Goal: Task Accomplishment & Management: Use online tool/utility

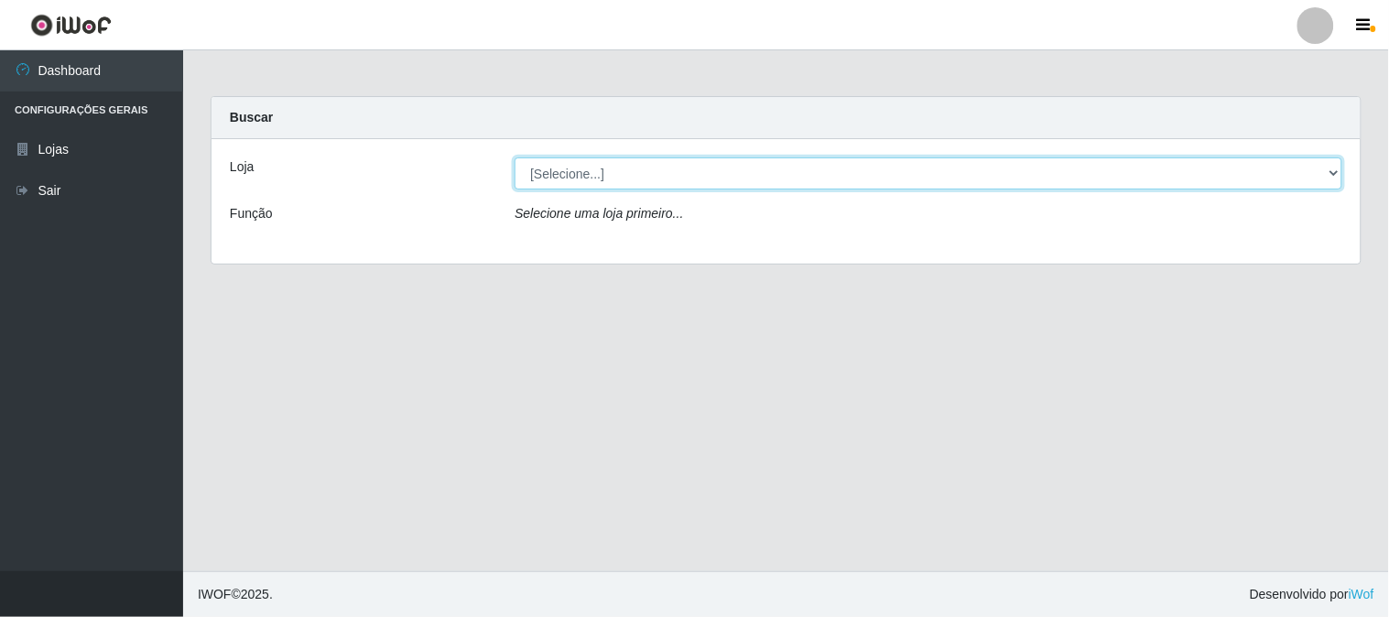
click at [550, 170] on select "[Selecione...] Rede Compras Supermercados - LOJA 1" at bounding box center [927, 173] width 827 height 32
select select "158"
click at [514, 157] on select "[Selecione...] Rede Compras Supermercados - LOJA 1" at bounding box center [927, 173] width 827 height 32
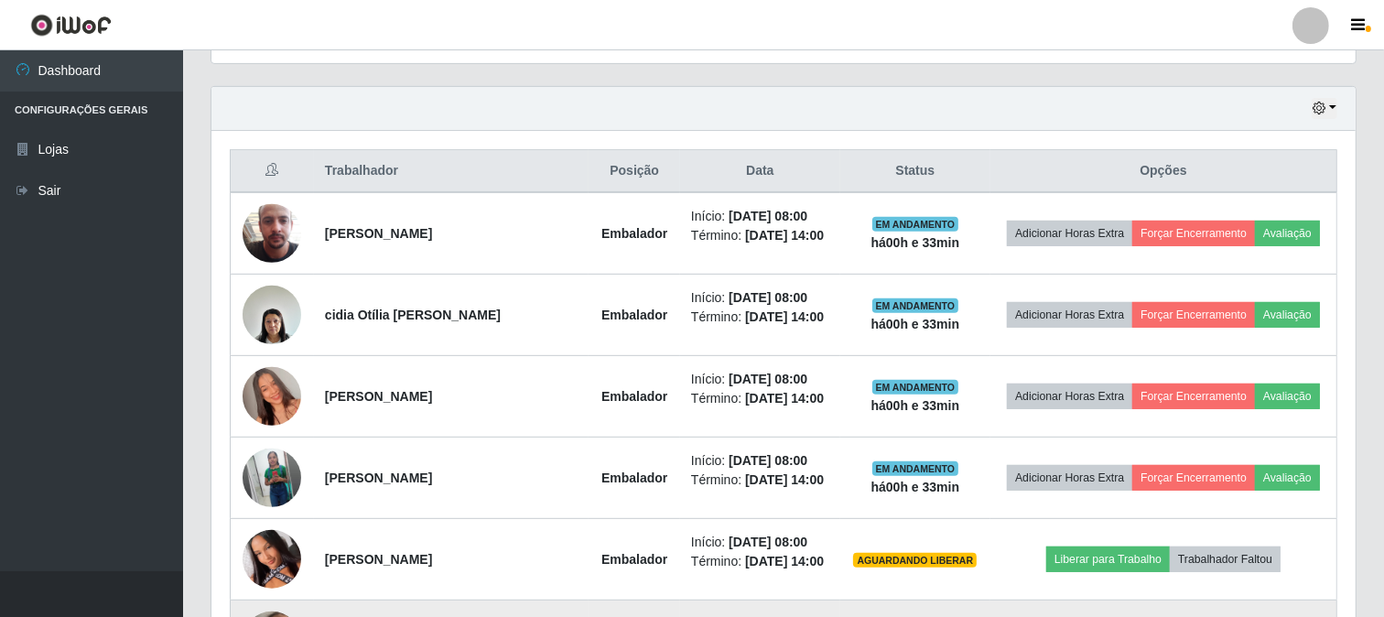
scroll to position [711, 0]
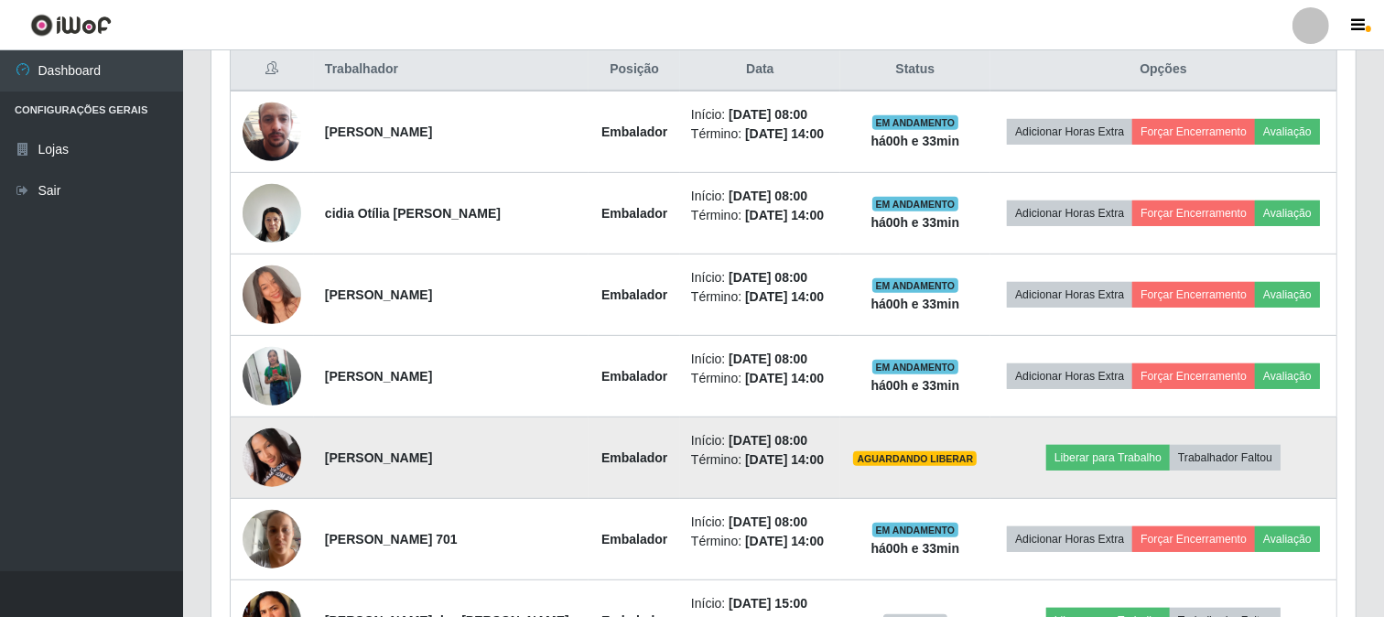
click at [266, 444] on img at bounding box center [272, 458] width 59 height 130
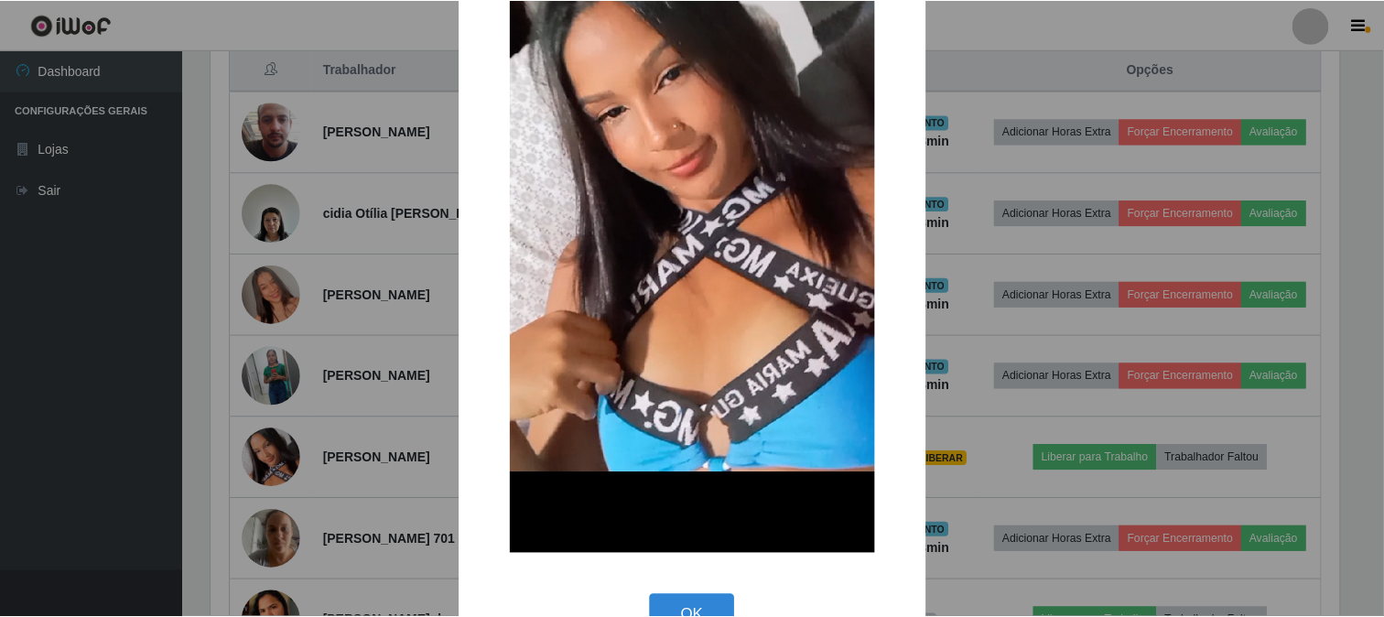
scroll to position [355, 0]
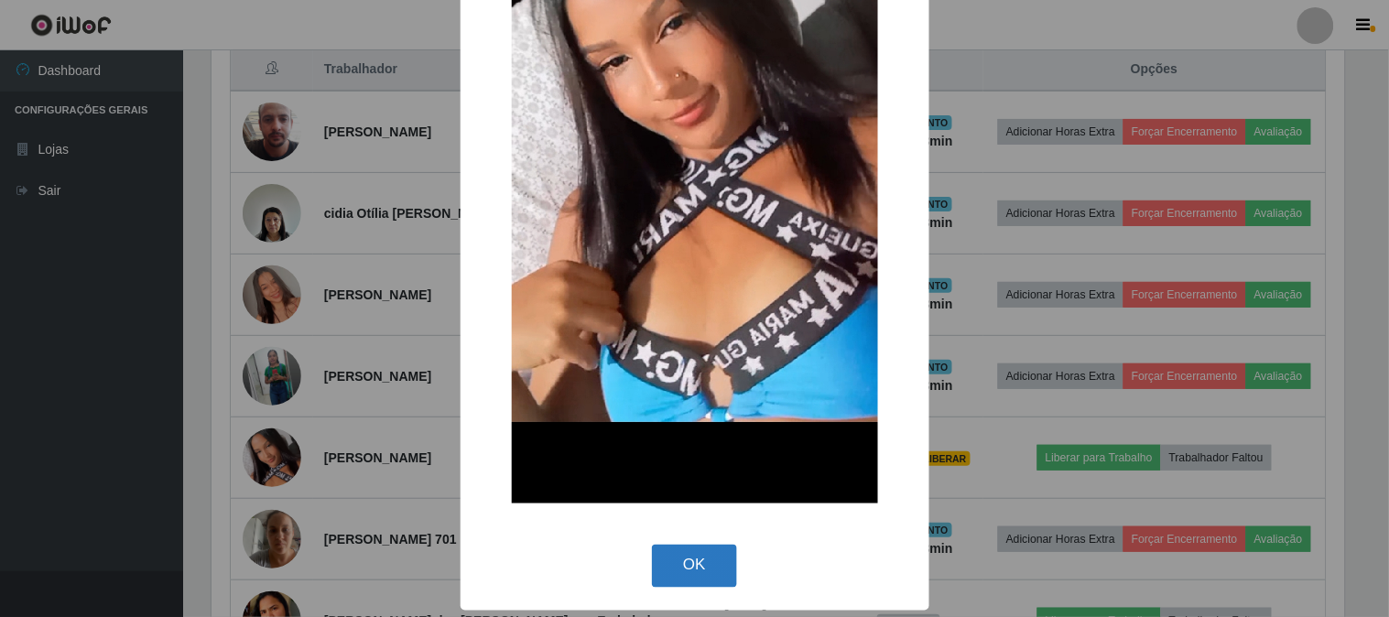
click at [673, 551] on button "OK" at bounding box center [694, 566] width 85 height 43
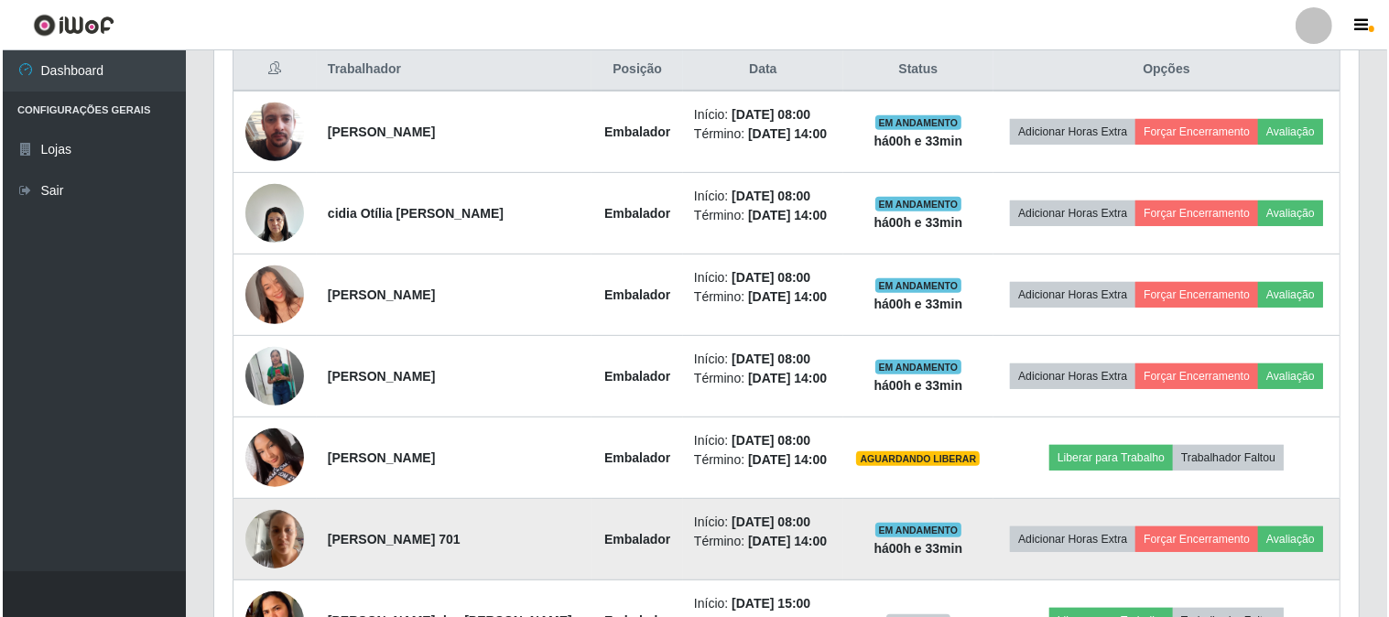
scroll to position [915, 0]
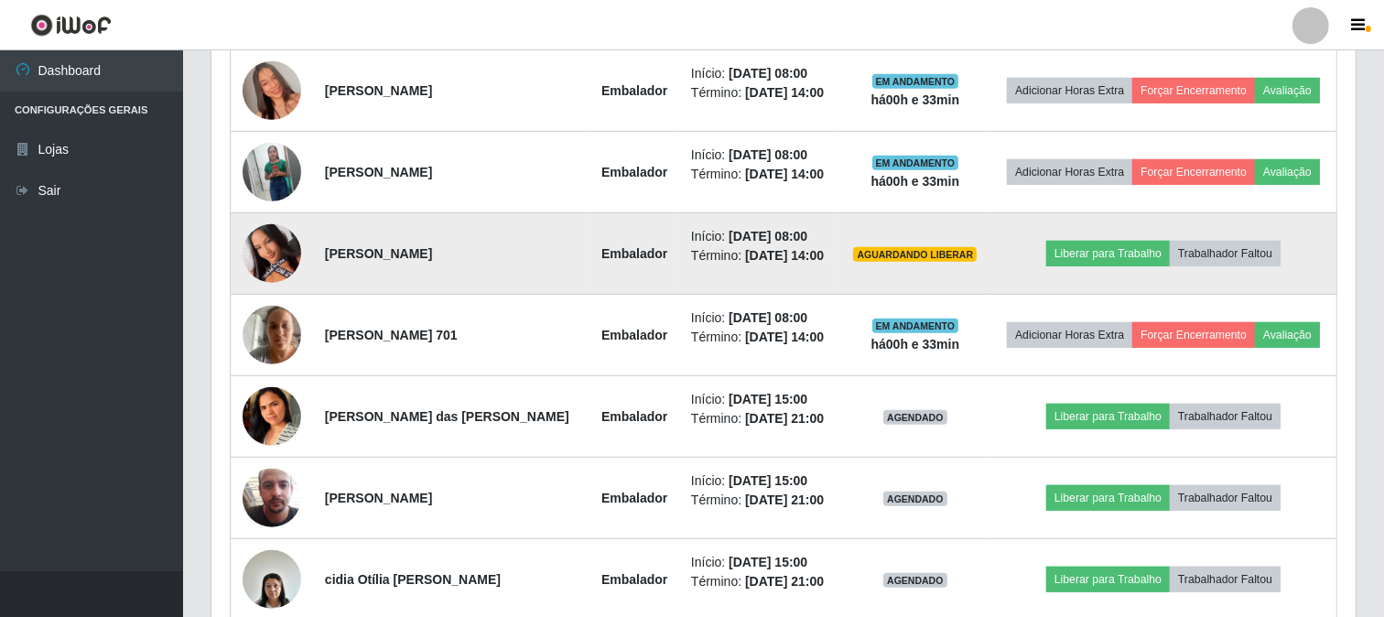
click at [266, 262] on img at bounding box center [272, 254] width 59 height 130
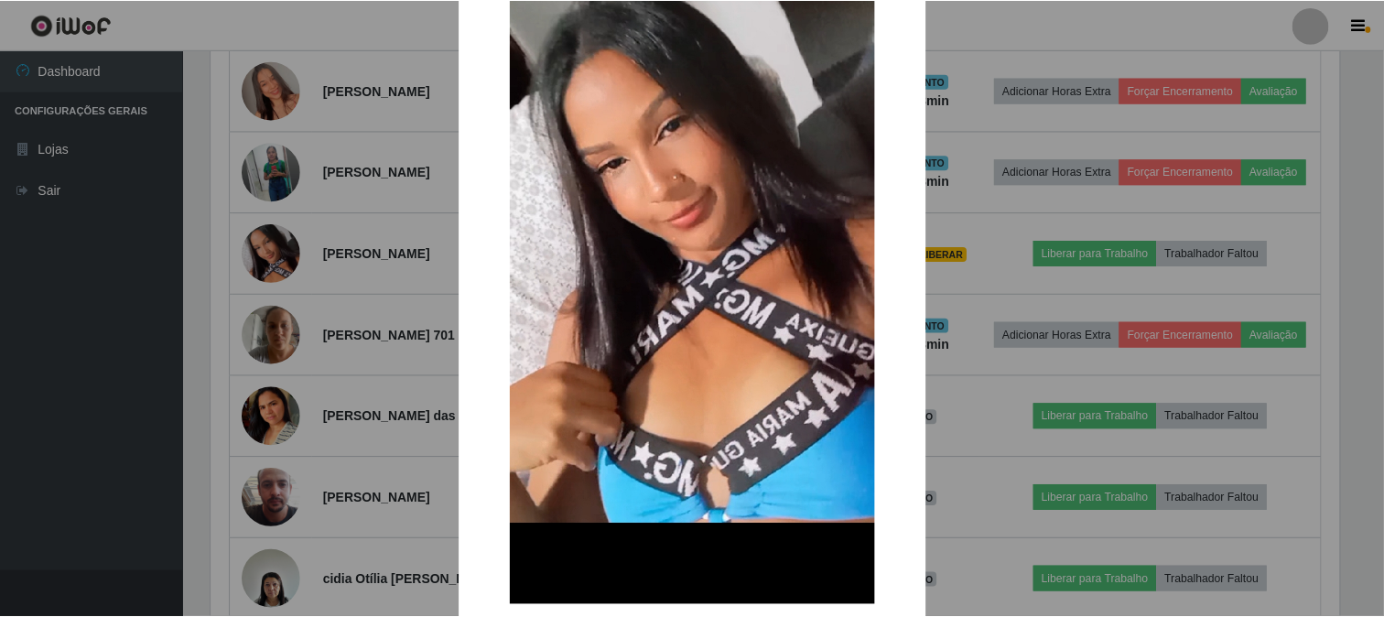
scroll to position [355, 0]
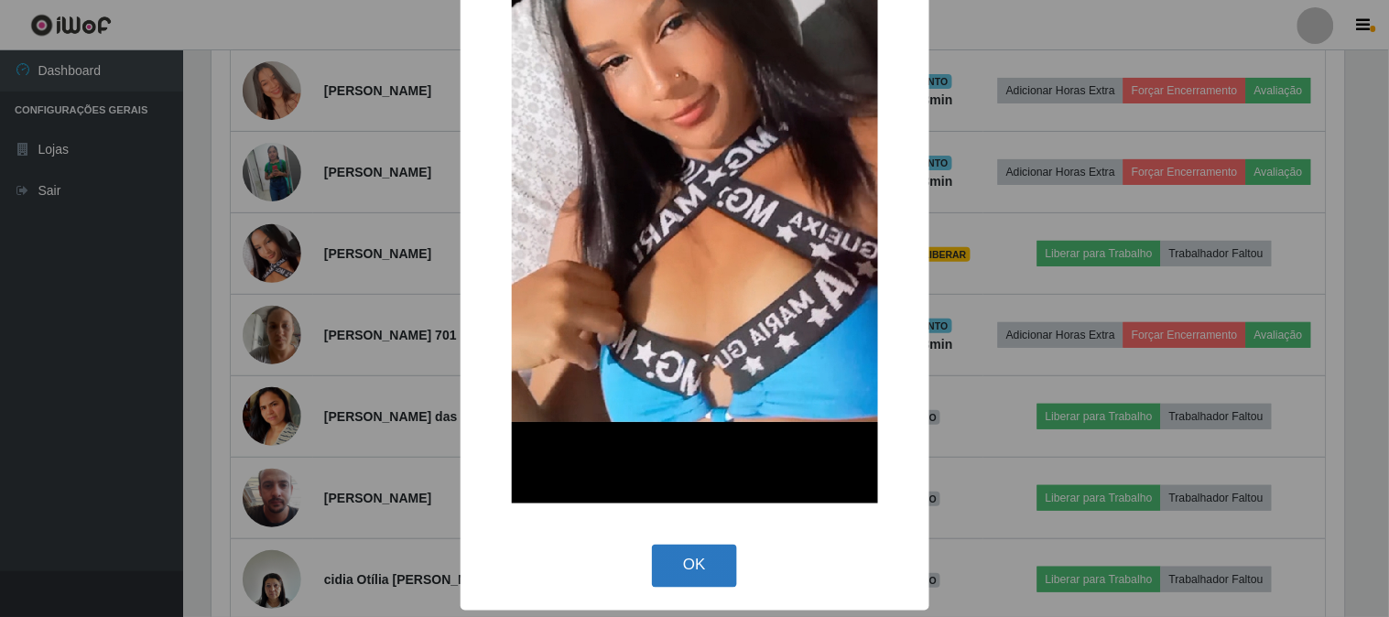
click at [672, 565] on button "OK" at bounding box center [694, 566] width 85 height 43
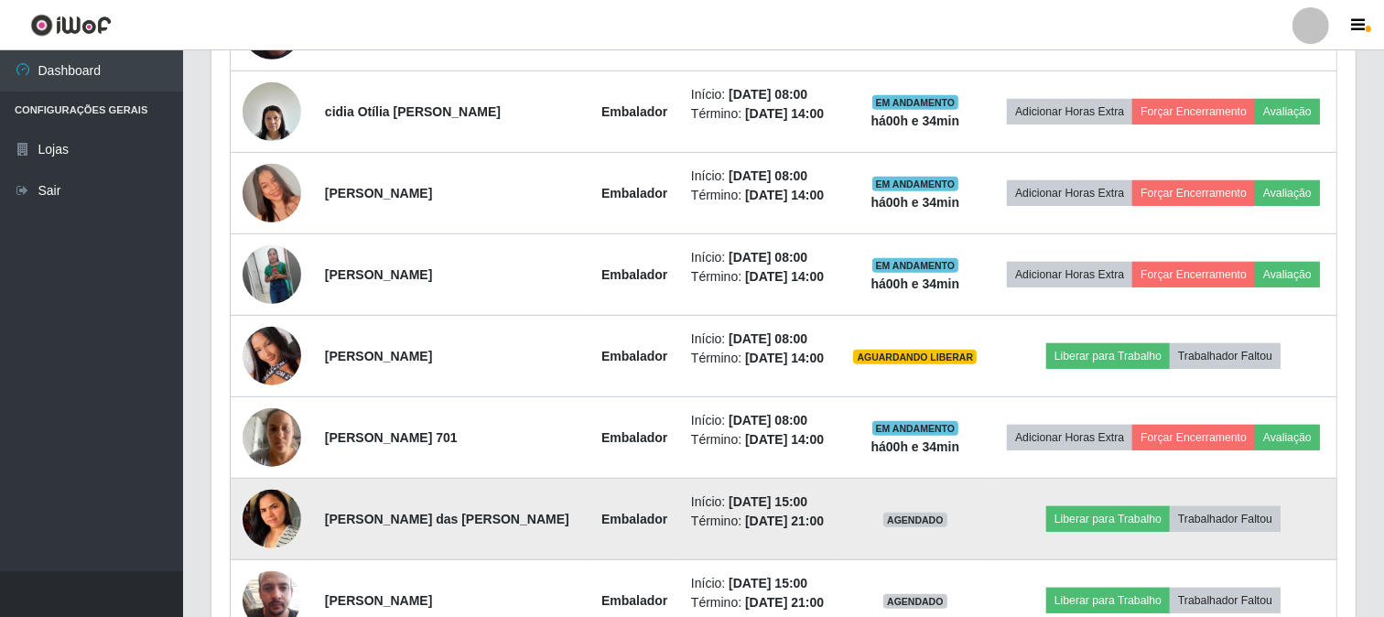
scroll to position [711, 0]
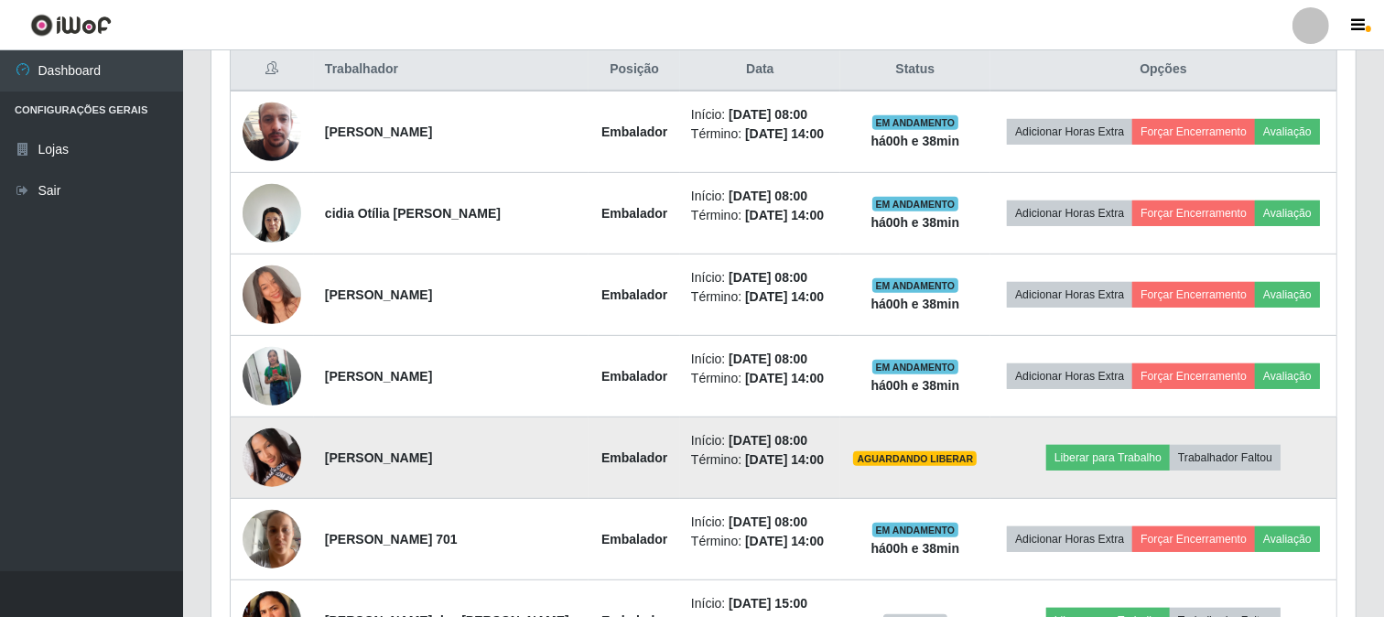
click at [285, 455] on img at bounding box center [272, 458] width 59 height 130
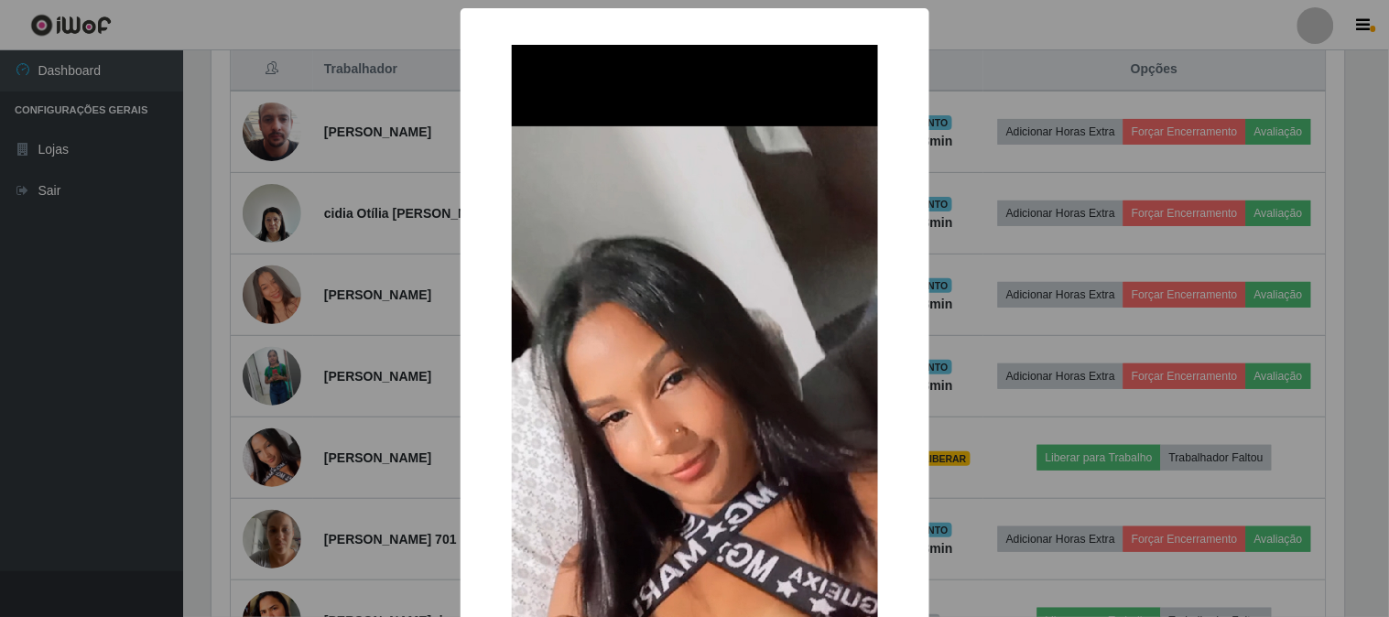
click at [349, 384] on div "× OK Cancel" at bounding box center [694, 308] width 1389 height 617
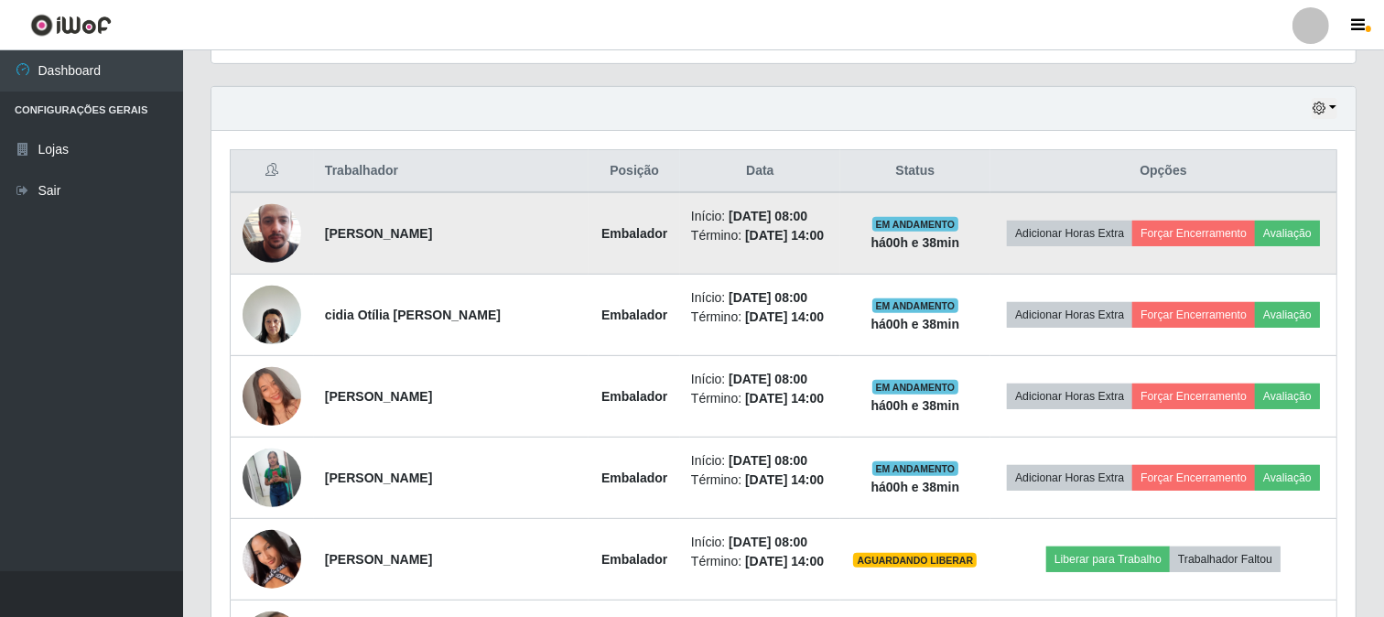
scroll to position [813, 0]
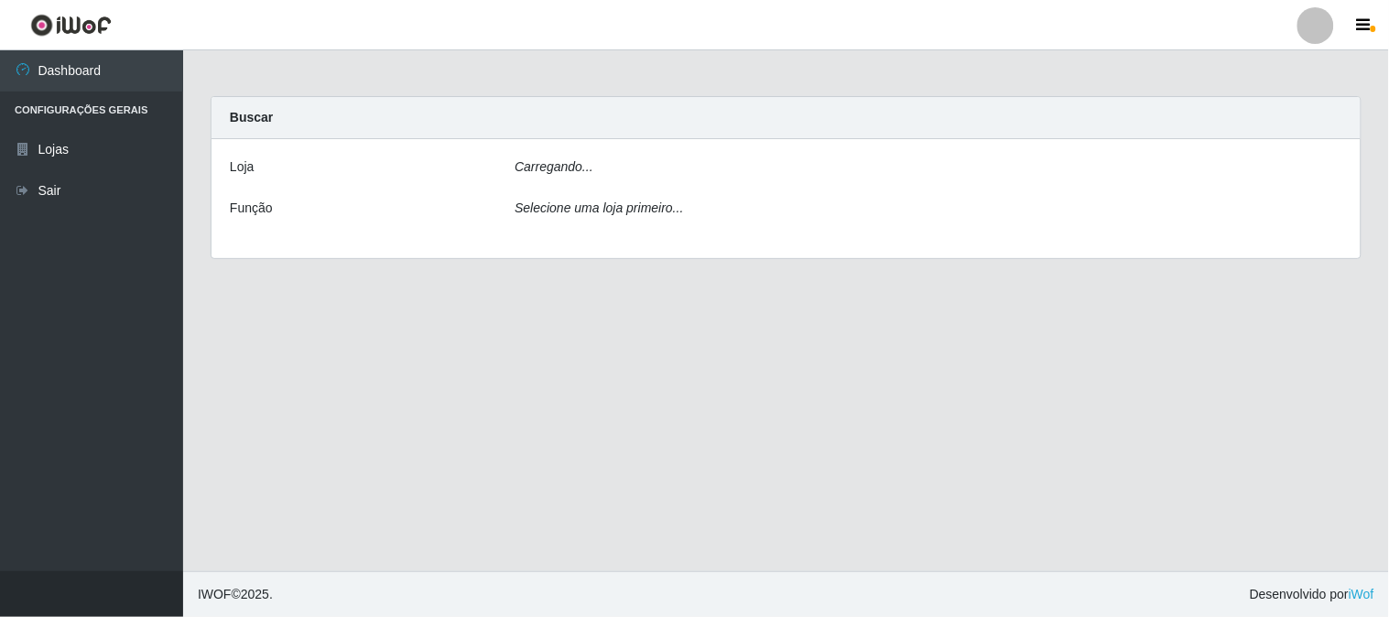
click at [611, 145] on div "[PERSON_NAME]... Função Selecione uma loja primeiro..." at bounding box center [785, 198] width 1149 height 119
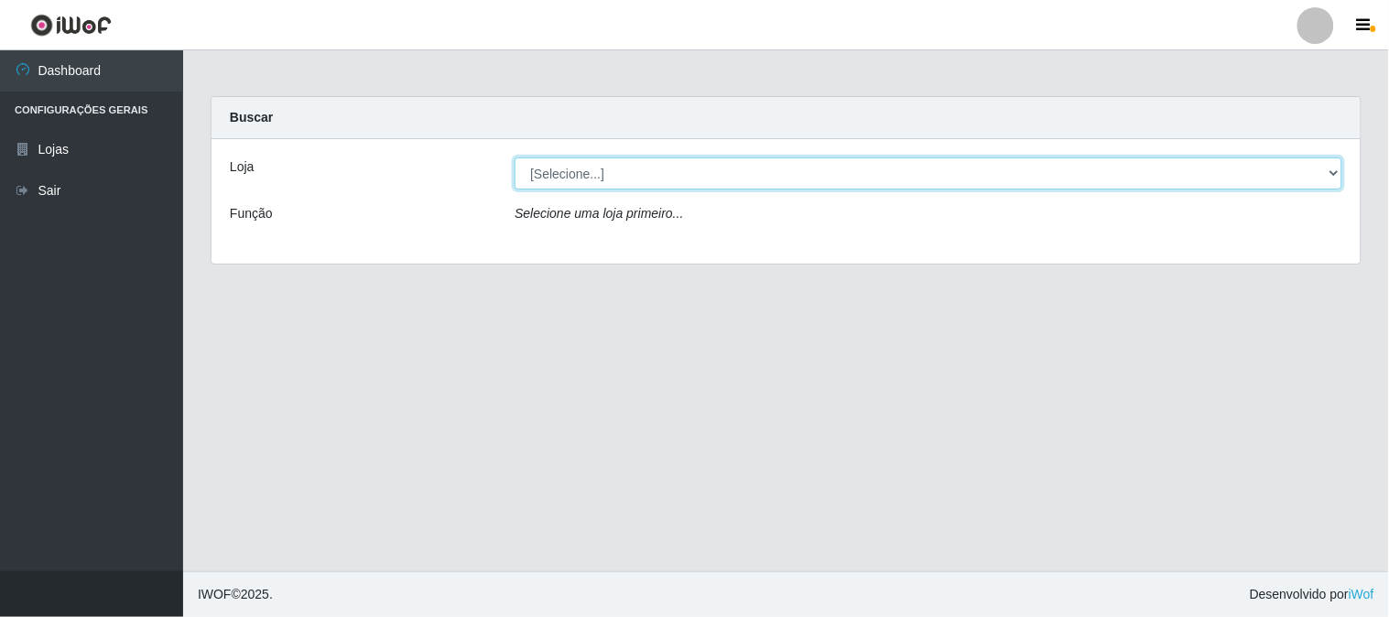
click at [605, 178] on select "[Selecione...] Rede Compras Supermercados - LOJA 1" at bounding box center [927, 173] width 827 height 32
select select "158"
click at [514, 157] on select "[Selecione...] Rede Compras Supermercados - LOJA 1" at bounding box center [927, 173] width 827 height 32
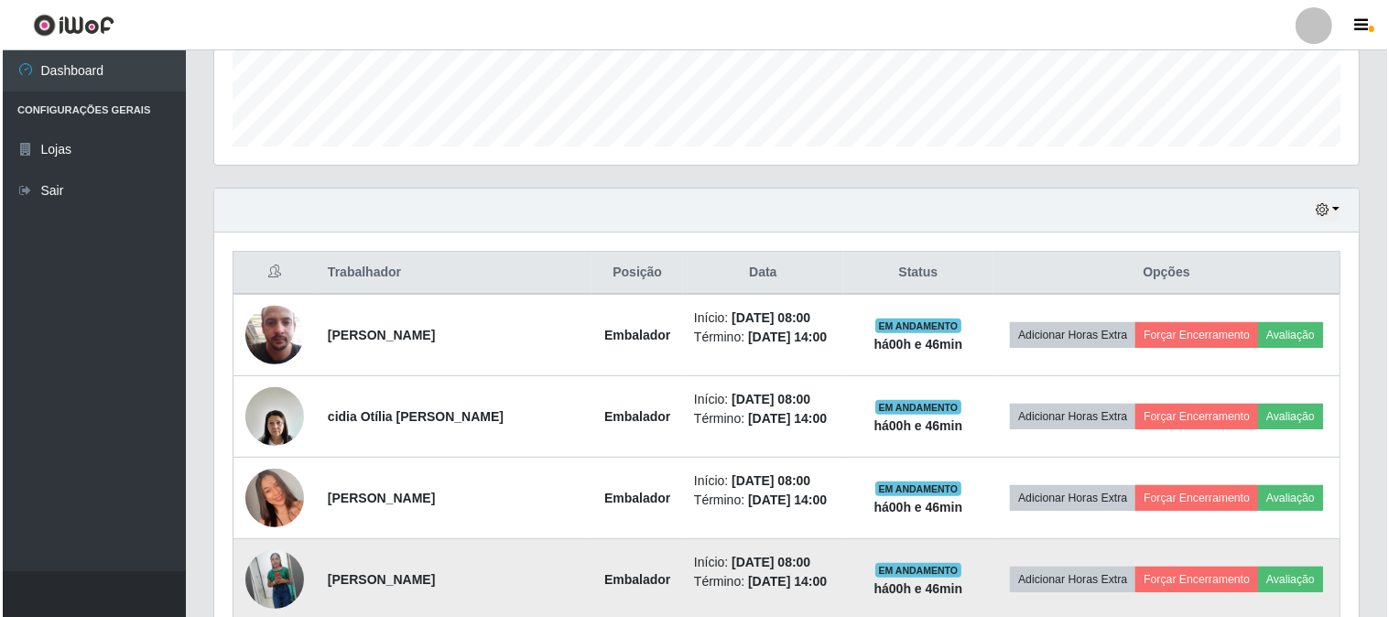
scroll to position [711, 0]
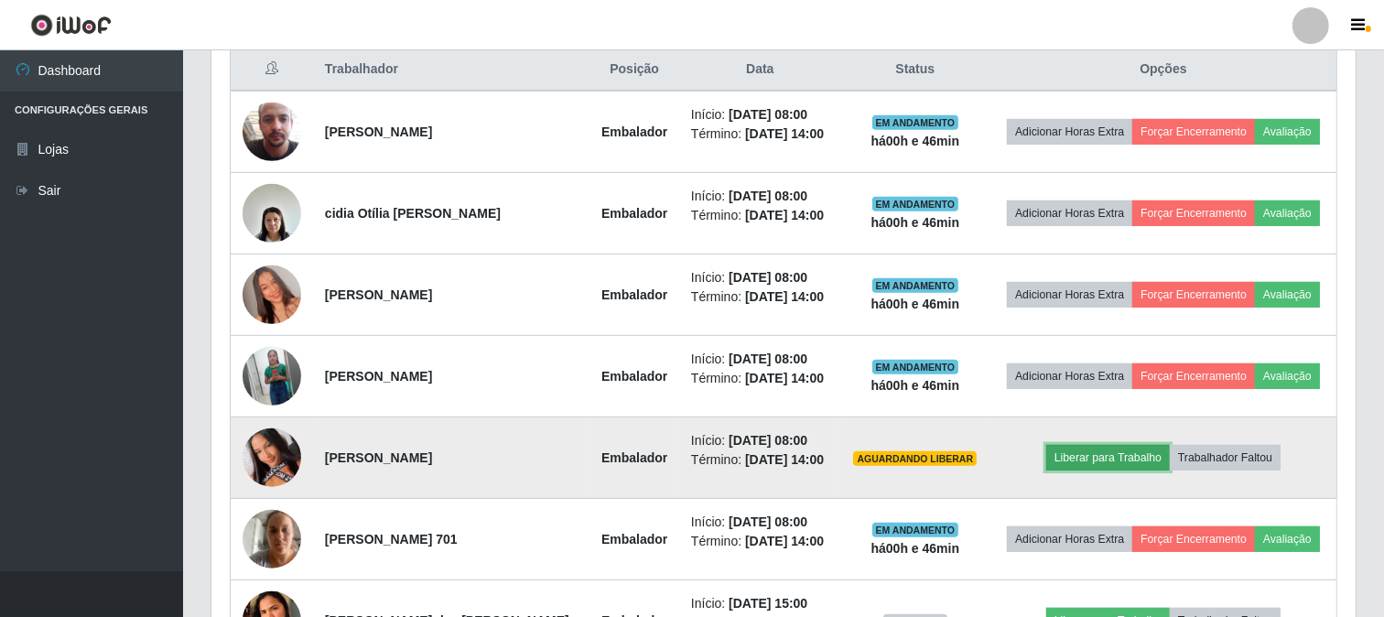
click at [1089, 450] on button "Liberar para Trabalho" at bounding box center [1108, 458] width 124 height 26
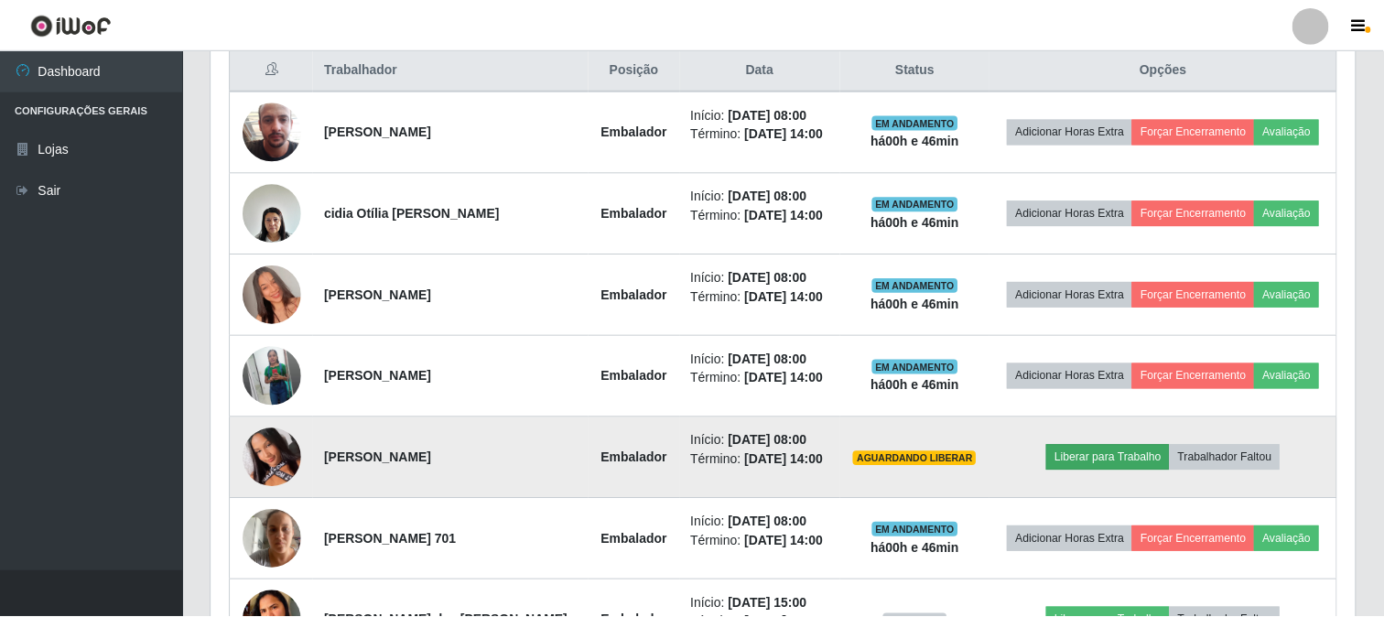
scroll to position [379, 1132]
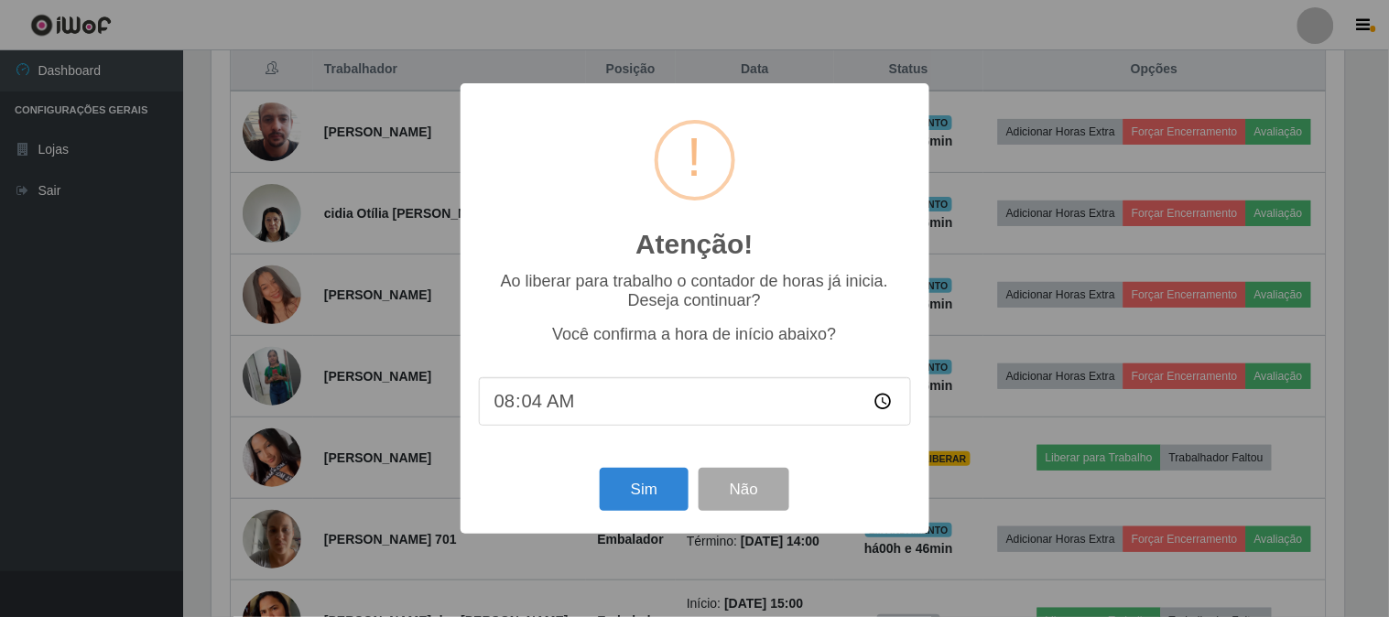
type input "08:46"
click at [657, 495] on button "Sim" at bounding box center [644, 489] width 89 height 43
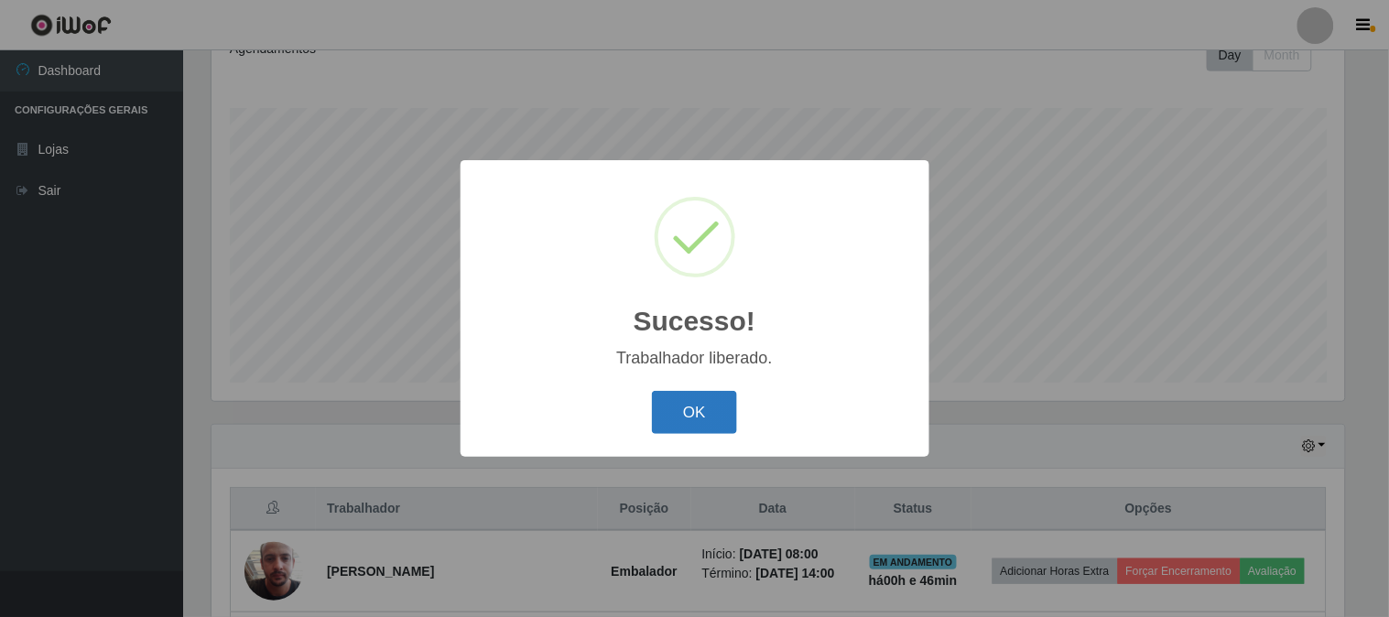
click at [719, 395] on button "OK" at bounding box center [694, 412] width 85 height 43
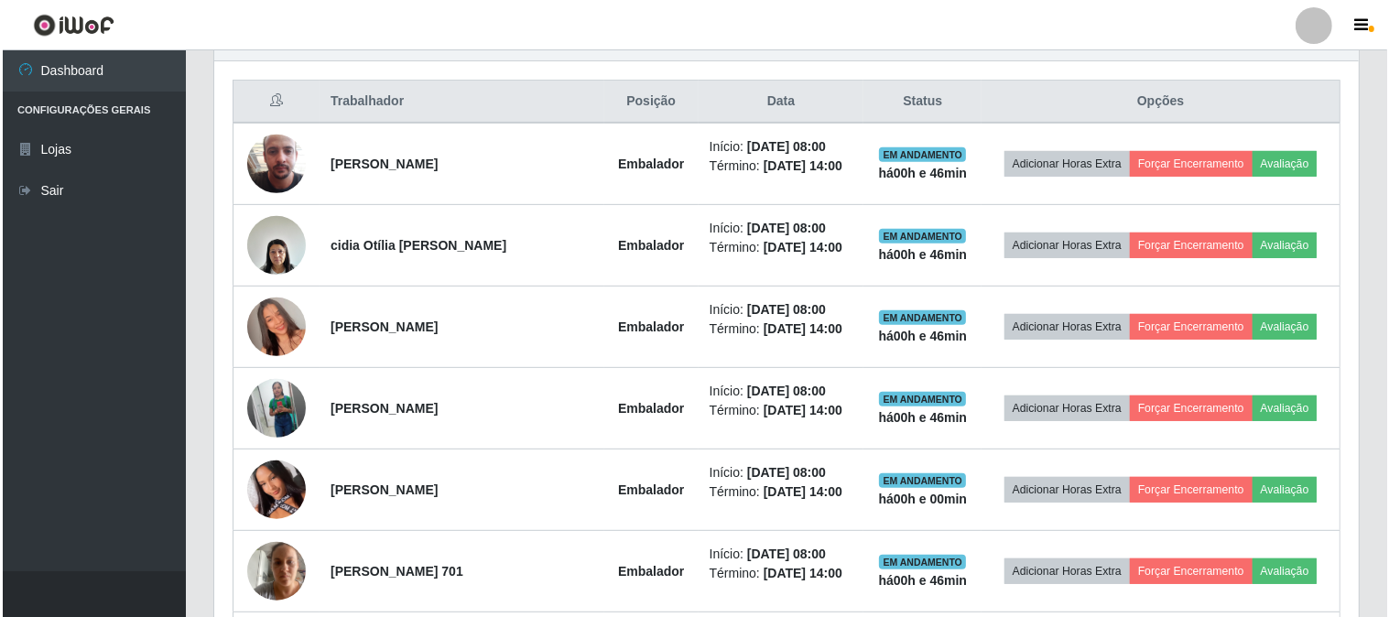
scroll to position [781, 0]
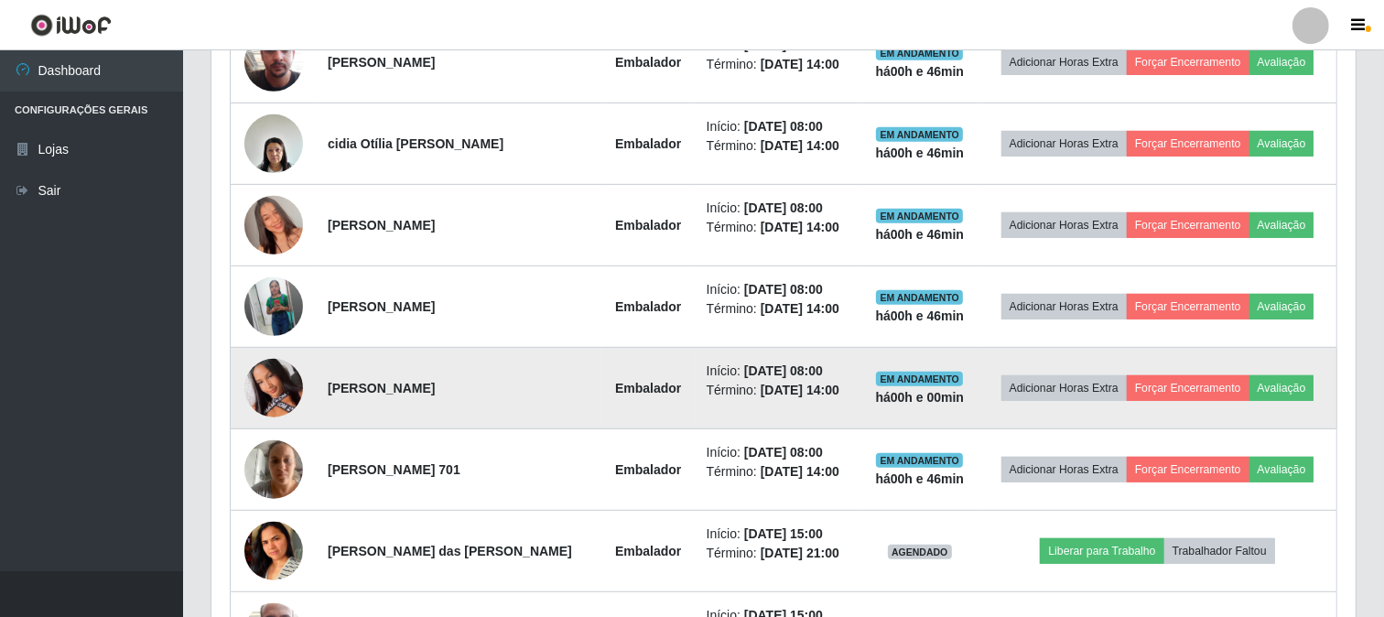
click at [260, 386] on img at bounding box center [273, 388] width 59 height 130
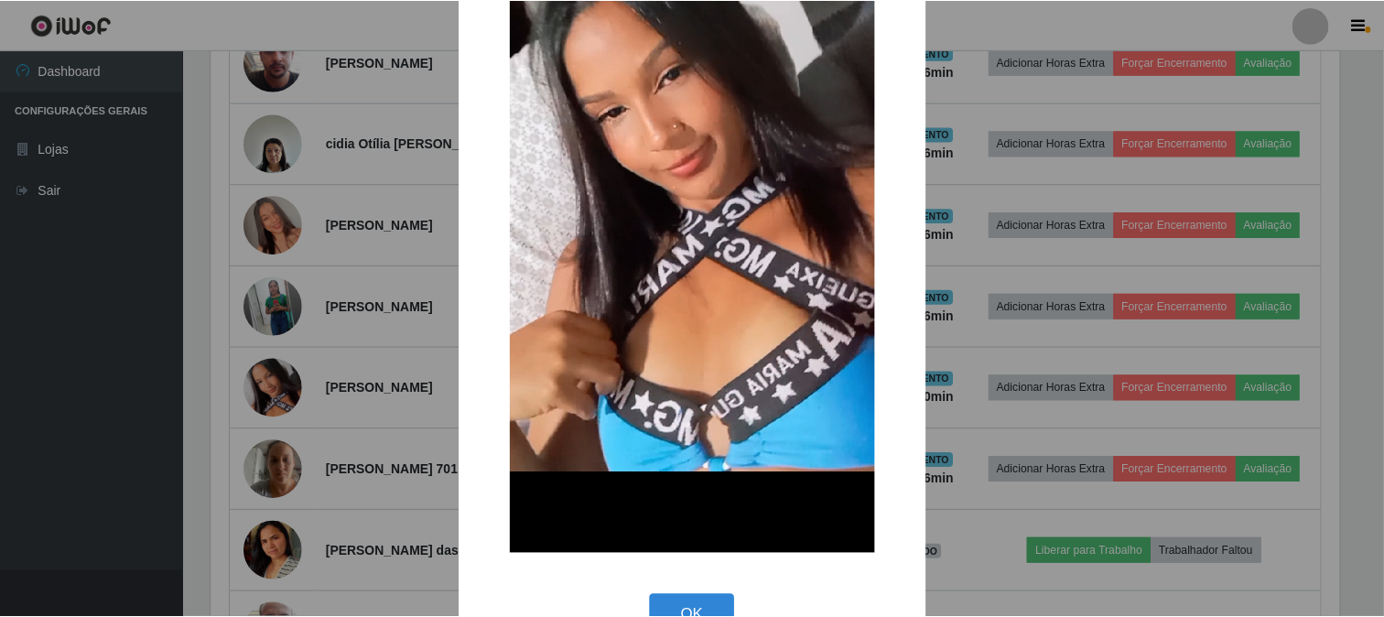
scroll to position [355, 0]
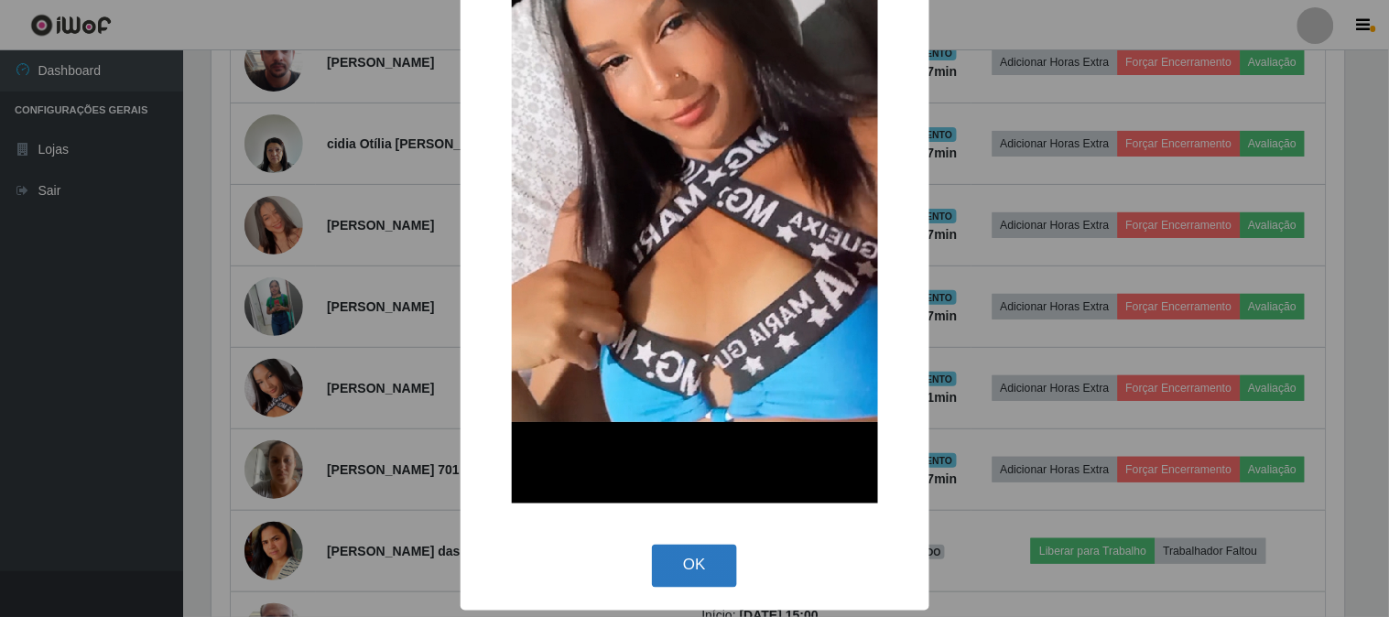
click at [679, 556] on button "OK" at bounding box center [694, 566] width 85 height 43
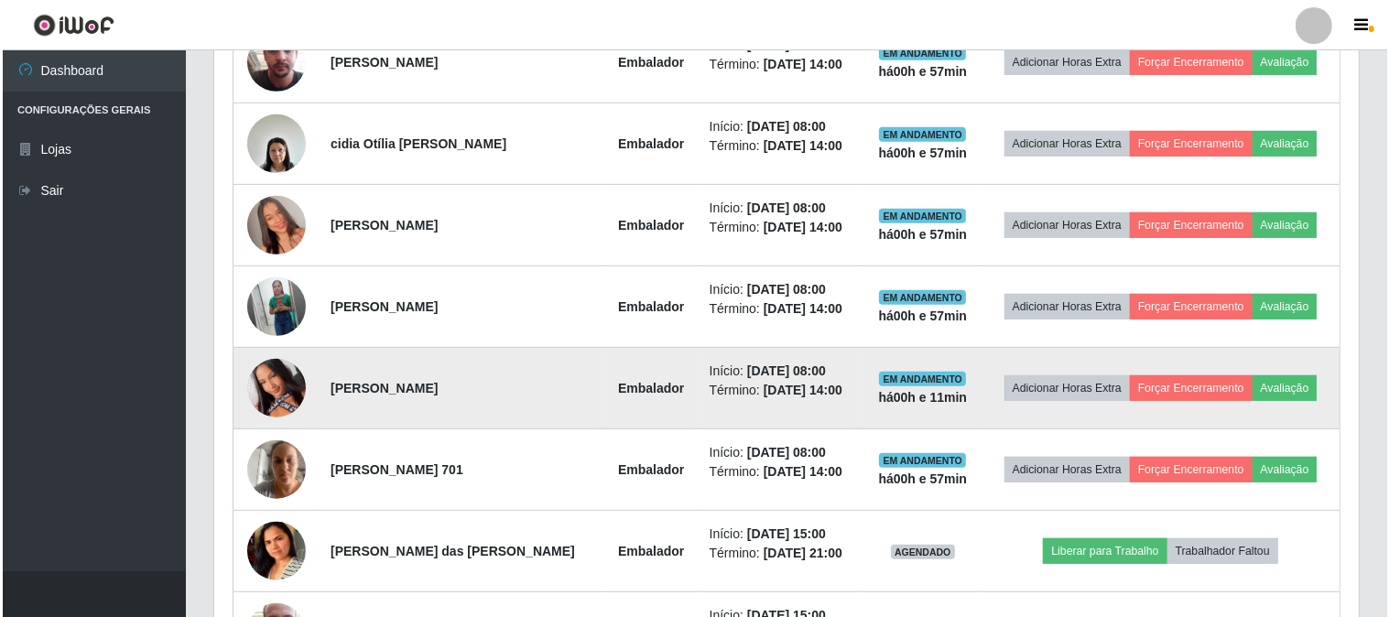
scroll to position [679, 0]
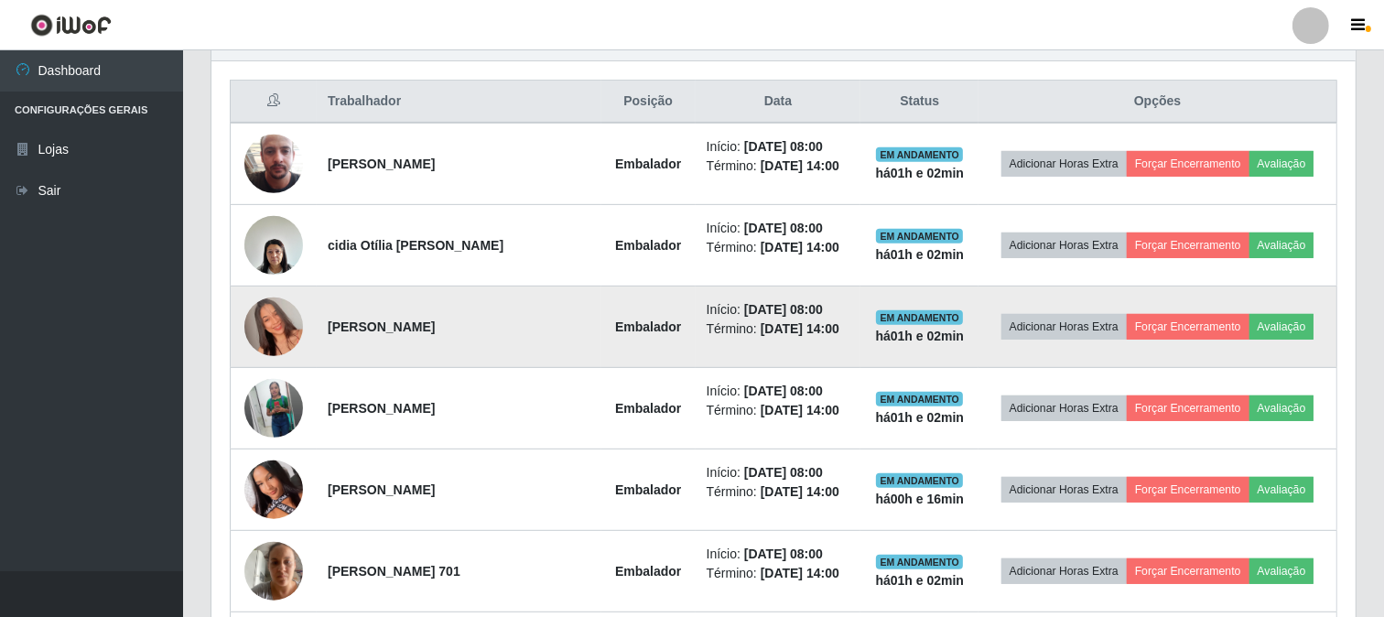
click at [267, 328] on img at bounding box center [273, 327] width 59 height 104
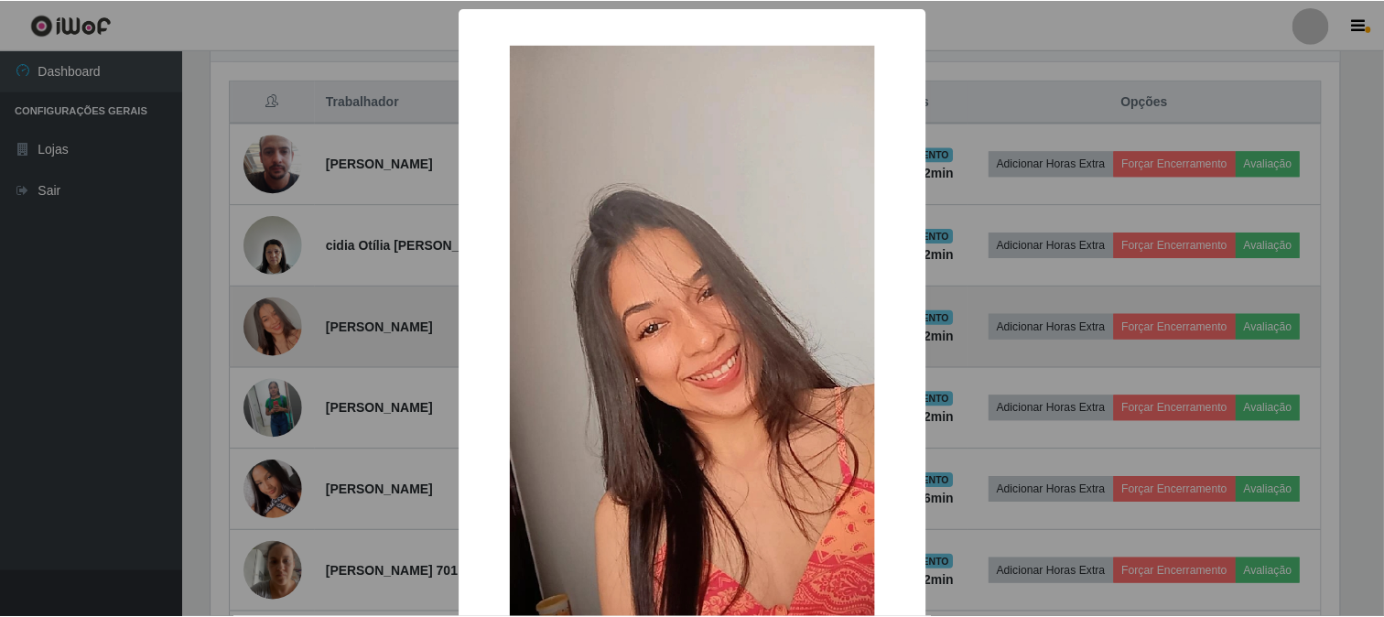
scroll to position [379, 1132]
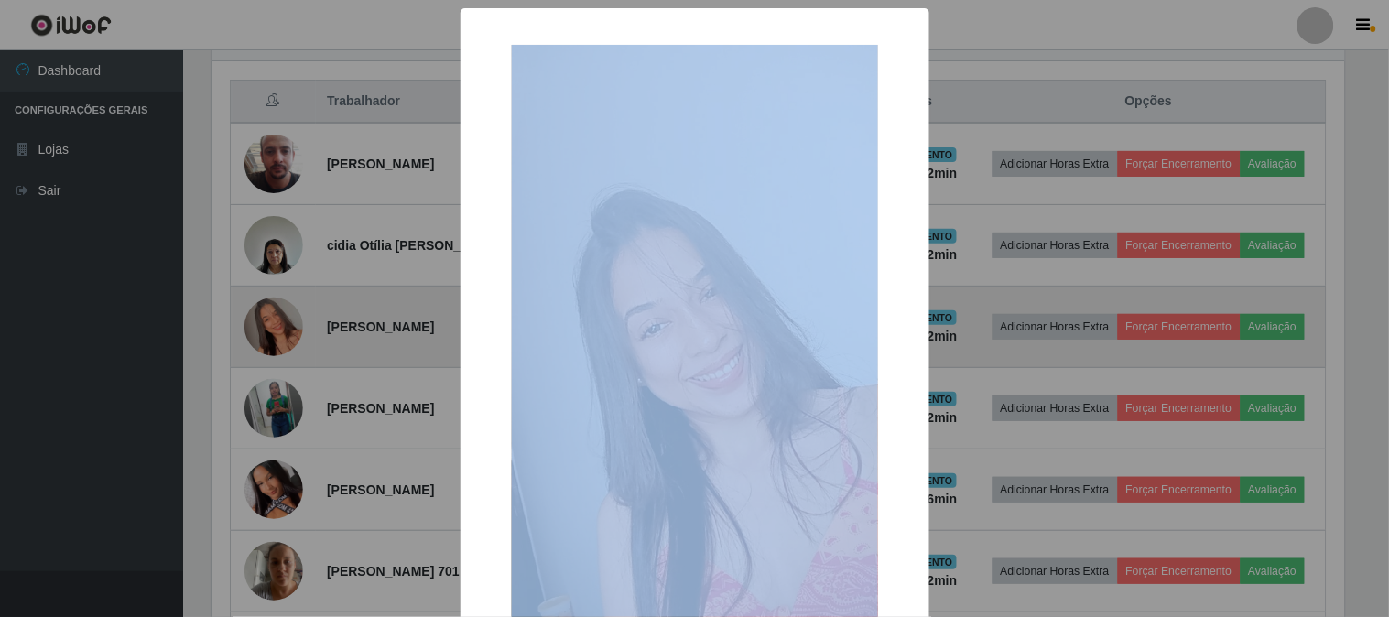
click at [267, 328] on div "× OK Cancel" at bounding box center [694, 308] width 1389 height 617
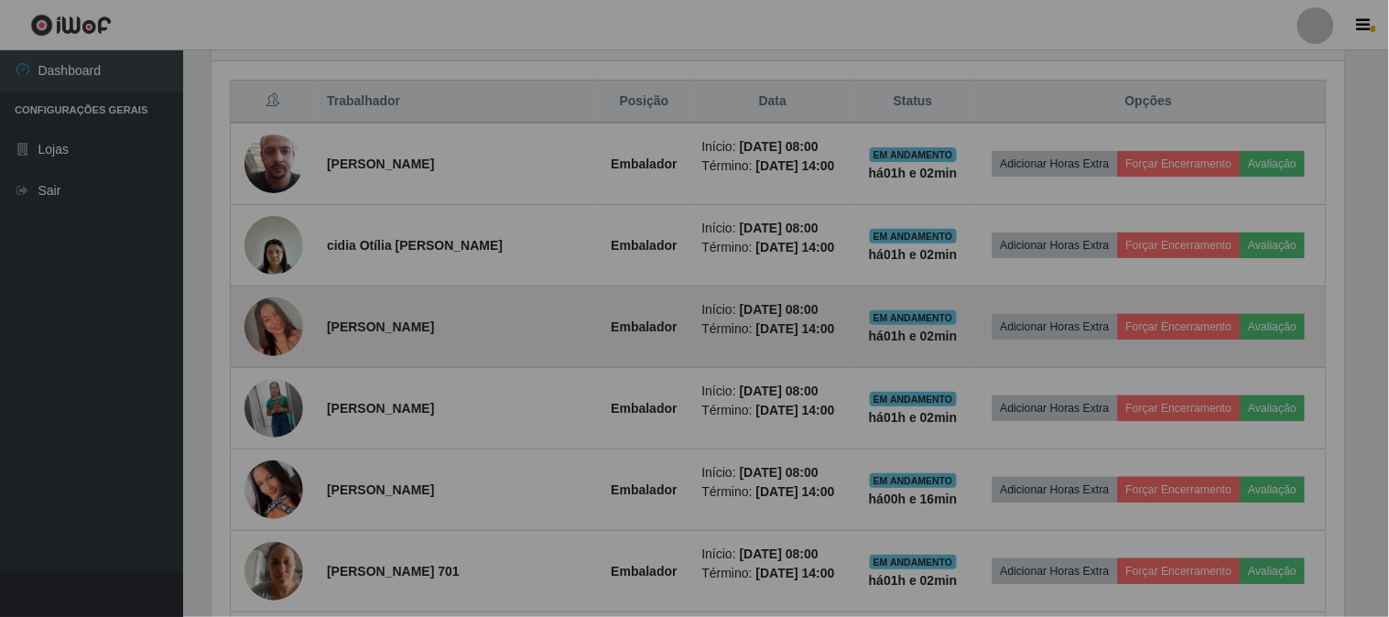
scroll to position [379, 1144]
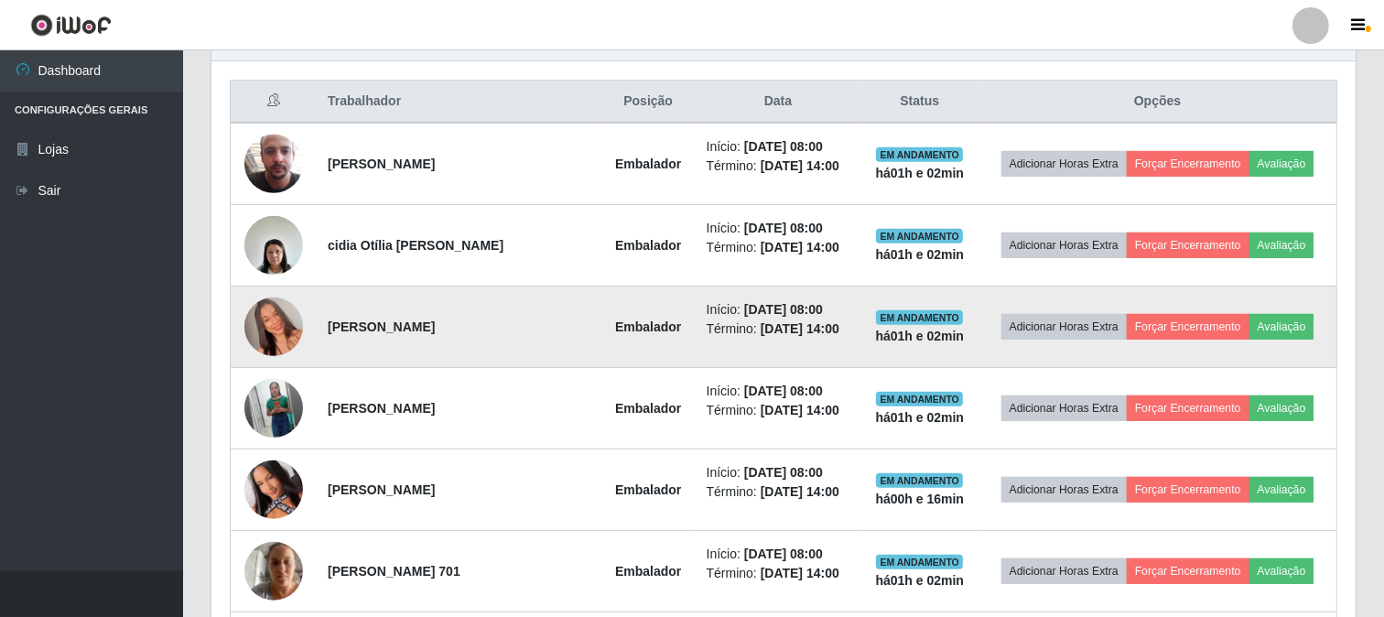
click at [267, 328] on img at bounding box center [273, 327] width 59 height 104
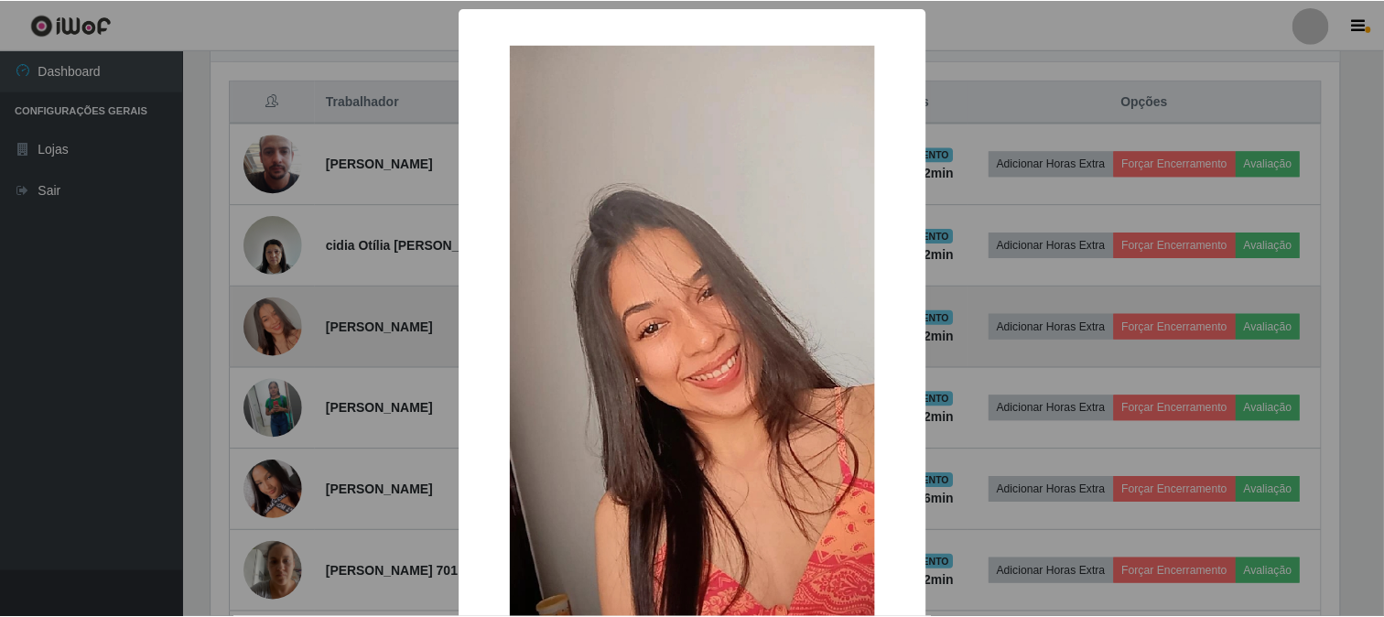
scroll to position [379, 1132]
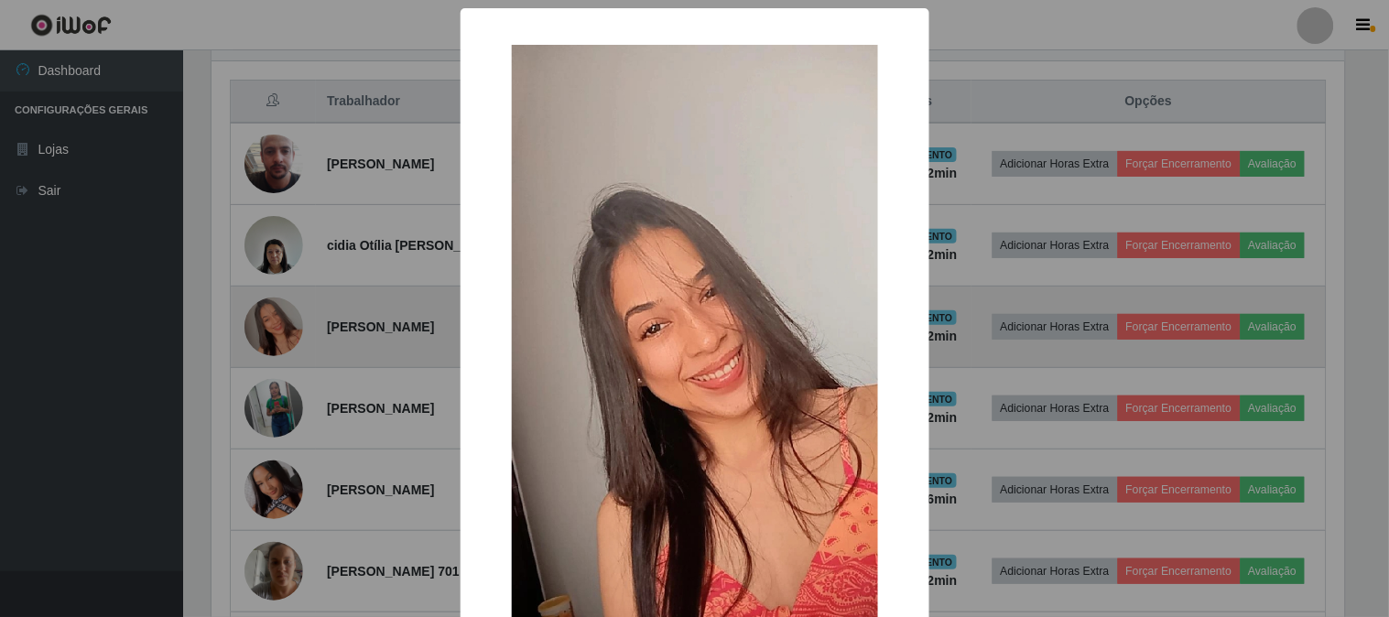
click at [267, 328] on div "× OK Cancel" at bounding box center [694, 308] width 1389 height 617
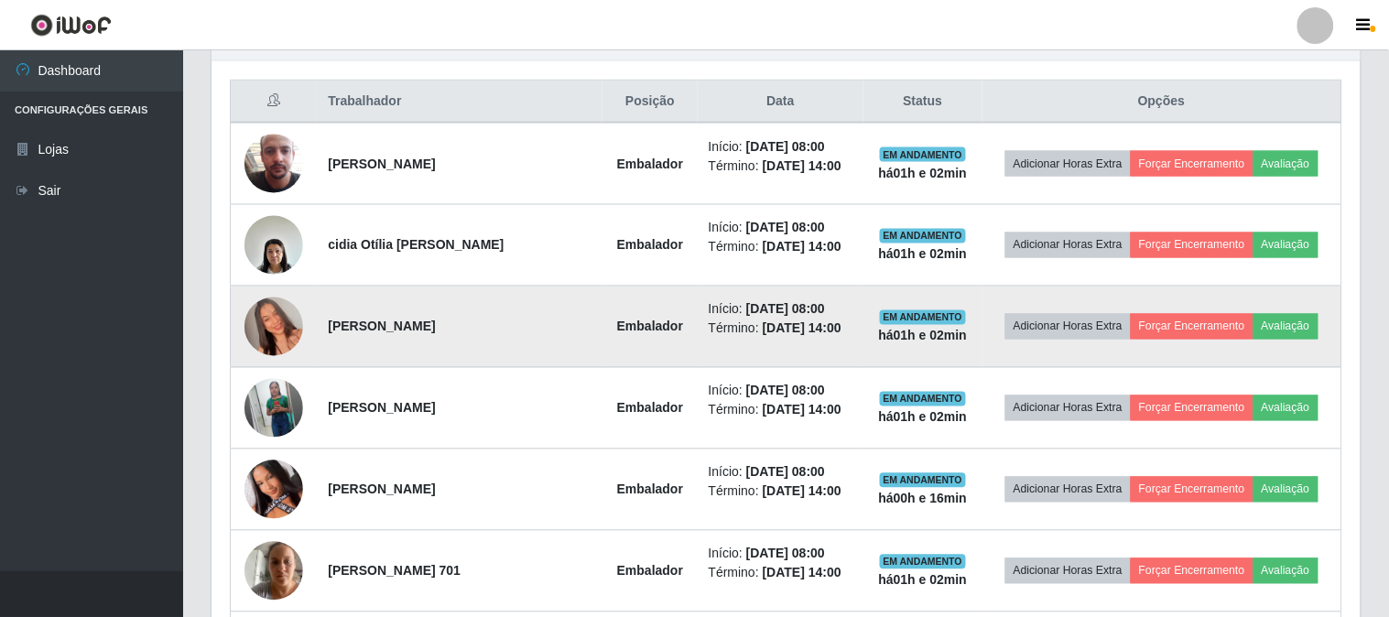
scroll to position [379, 1144]
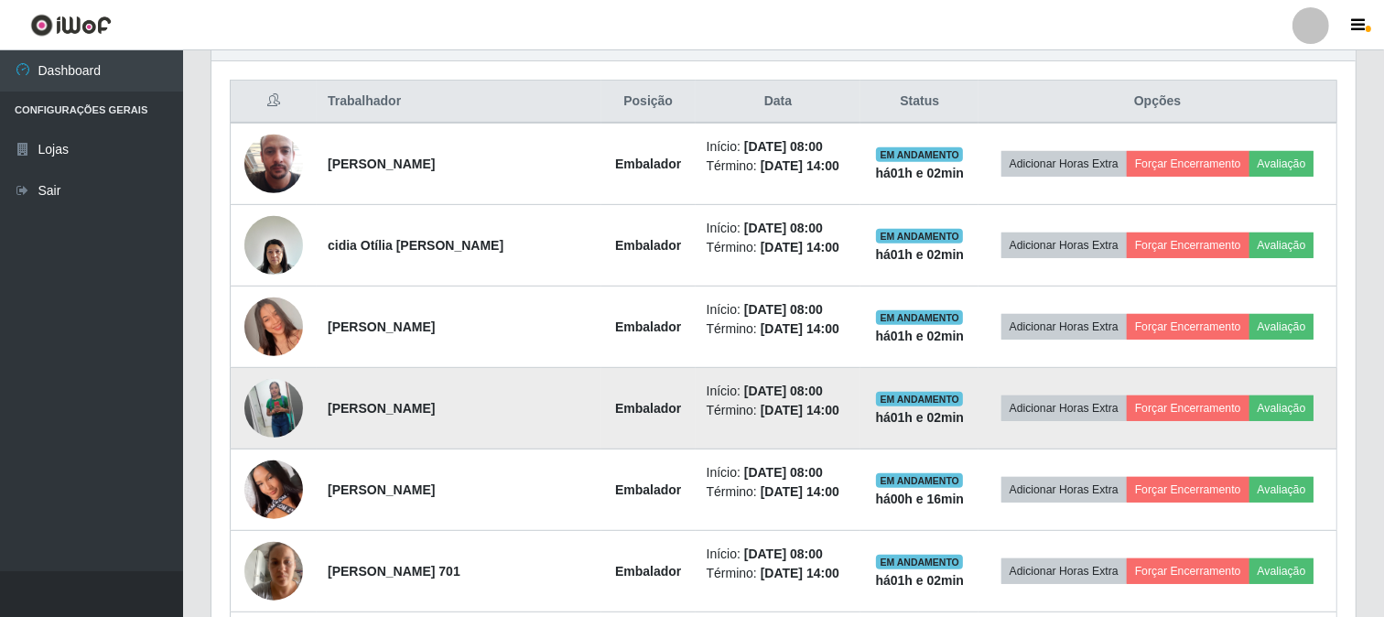
click at [279, 400] on img at bounding box center [273, 408] width 59 height 73
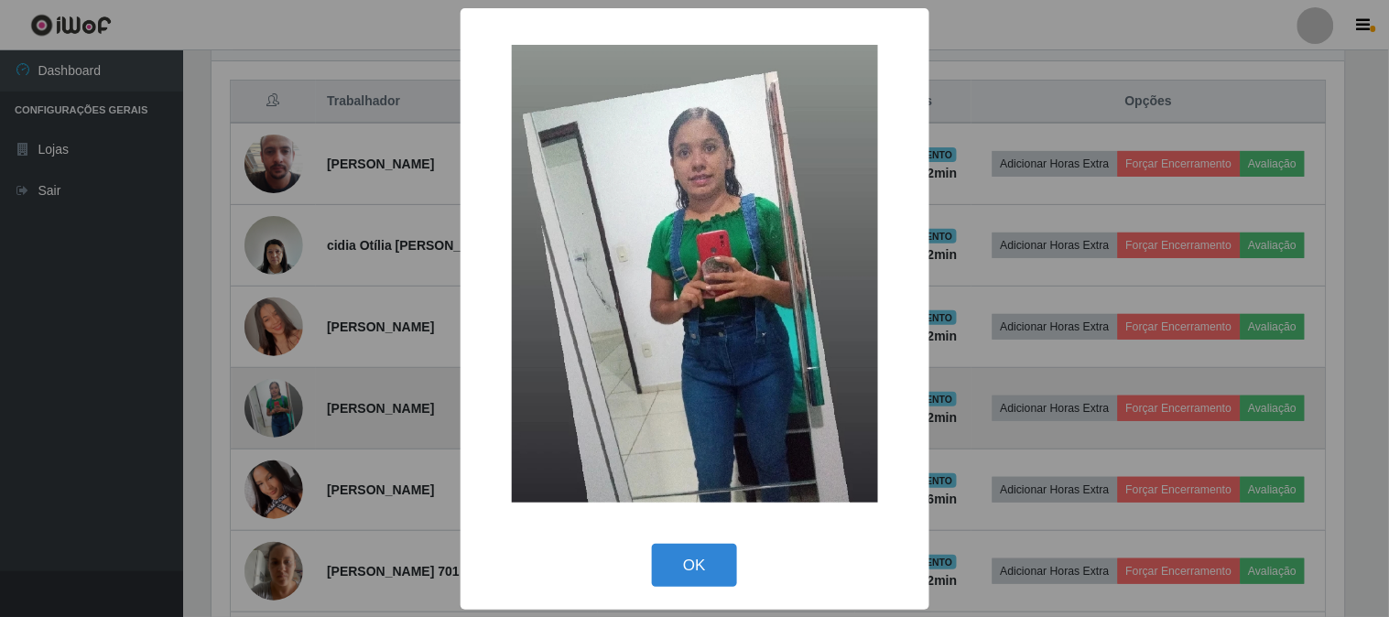
click at [279, 400] on div "× OK Cancel" at bounding box center [694, 308] width 1389 height 617
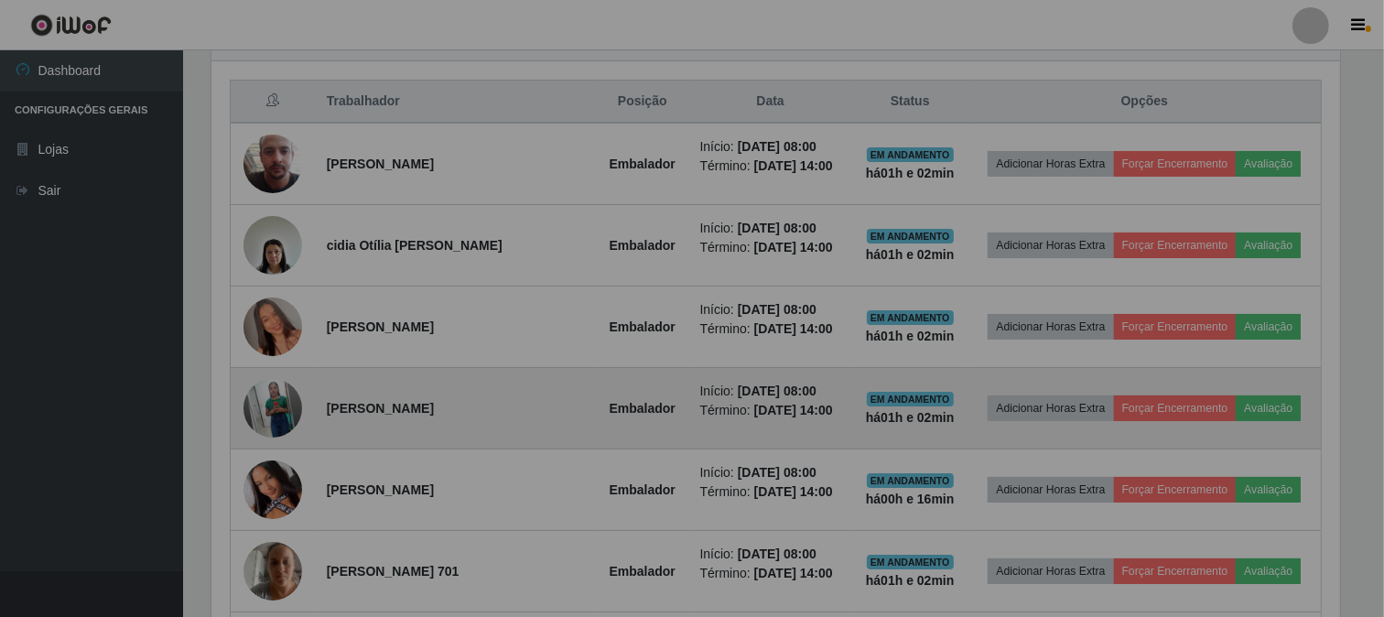
scroll to position [379, 1144]
